Goal: Transaction & Acquisition: Subscribe to service/newsletter

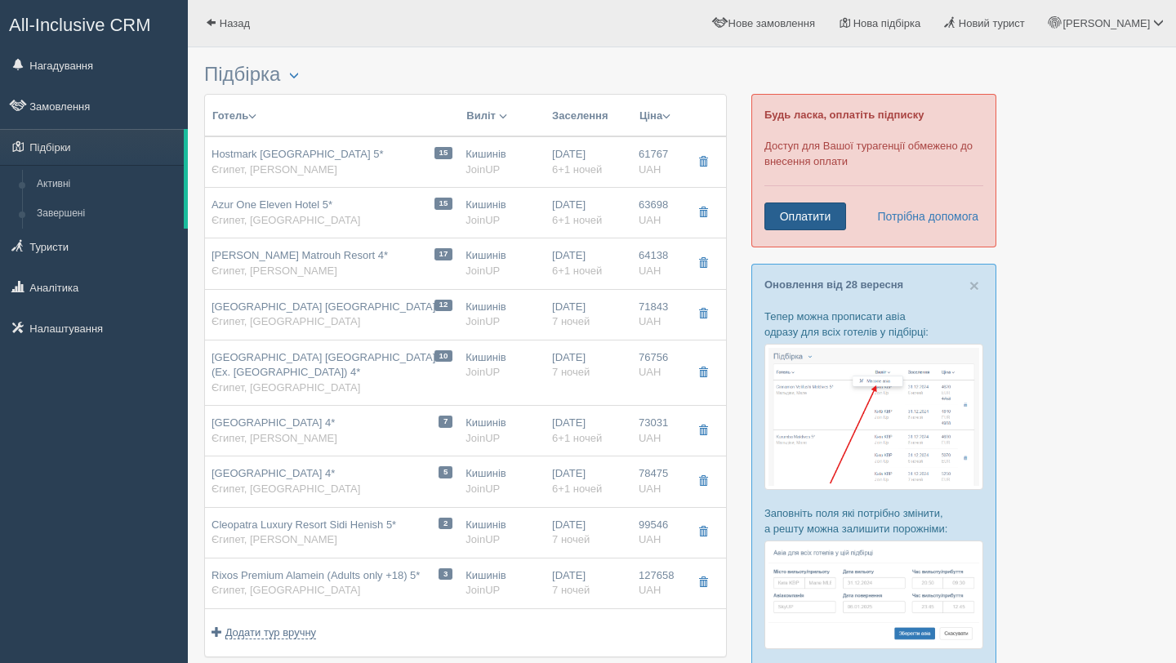
click at [795, 210] on link "Оплатити" at bounding box center [805, 216] width 82 height 28
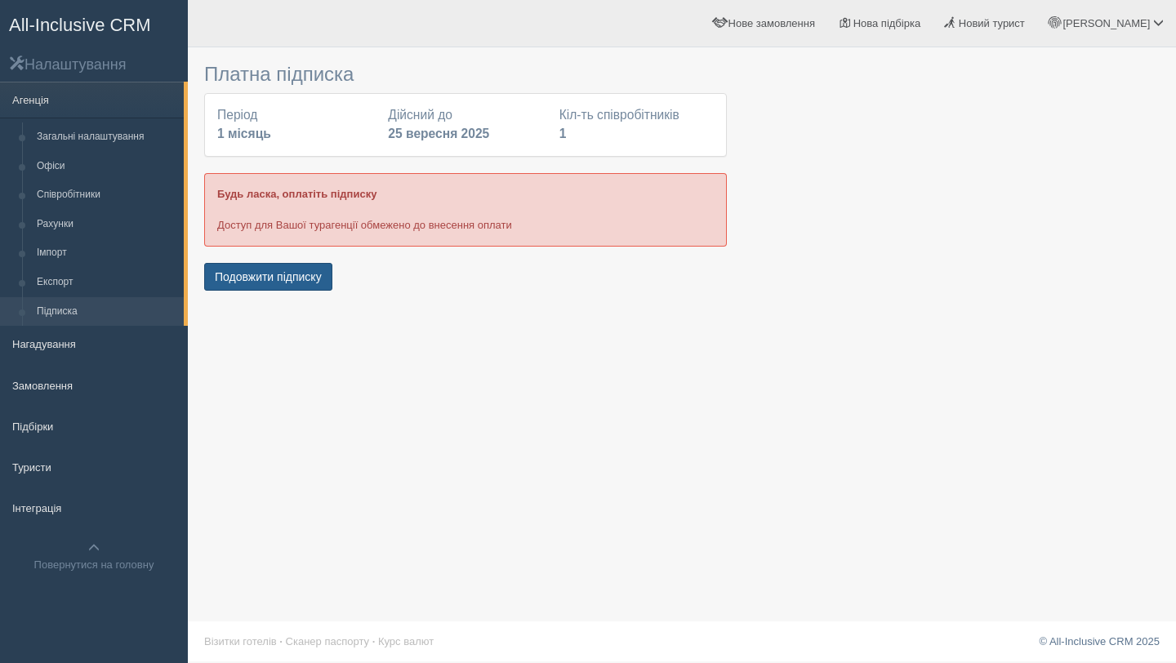
click at [255, 274] on button "Подовжити підписку" at bounding box center [268, 277] width 128 height 28
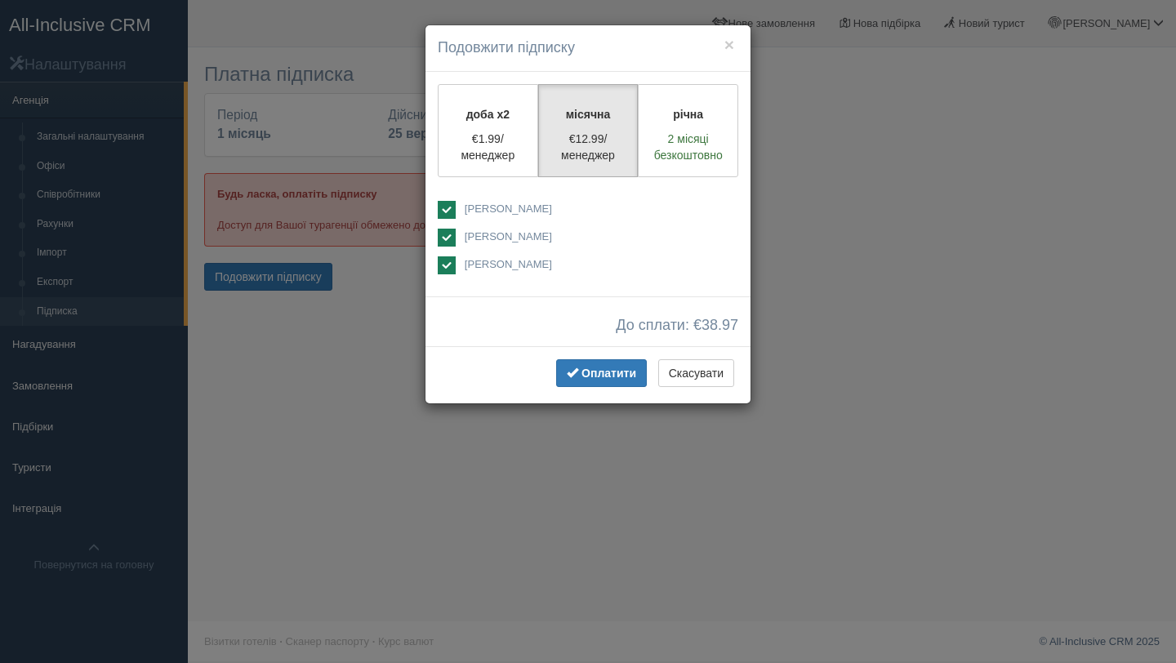
click at [447, 239] on ins at bounding box center [447, 238] width 18 height 18
click at [447, 234] on ins at bounding box center [447, 238] width 18 height 18
checkbox input "true"
click at [444, 204] on ins at bounding box center [447, 210] width 18 height 18
checkbox input "false"
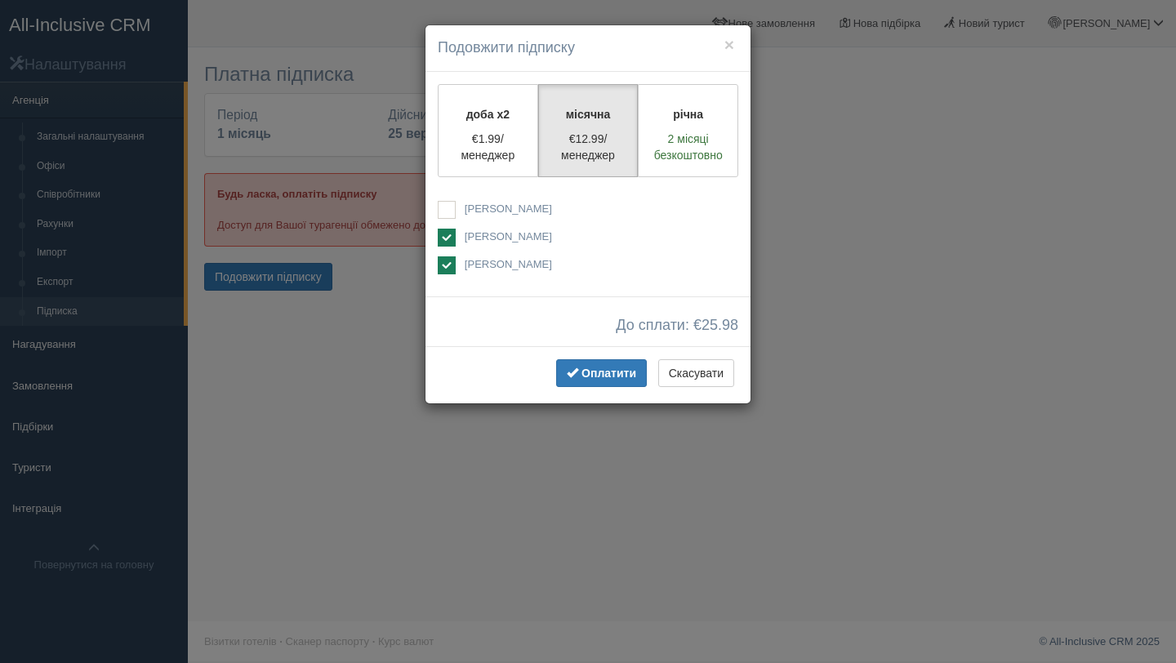
click at [446, 274] on label "[PERSON_NAME]" at bounding box center [588, 266] width 300 height 20
checkbox input "false"
click at [589, 378] on span "Оплатити" at bounding box center [608, 373] width 55 height 13
